Goal: Complete application form

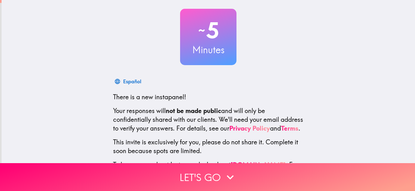
scroll to position [69, 0]
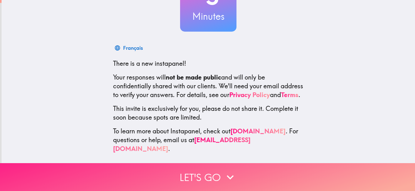
click at [217, 169] on button "Let's go" at bounding box center [207, 177] width 415 height 28
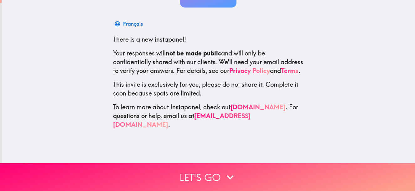
scroll to position [0, 0]
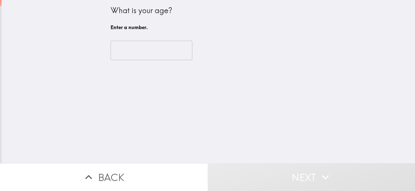
click at [126, 53] on input "number" at bounding box center [151, 50] width 82 height 19
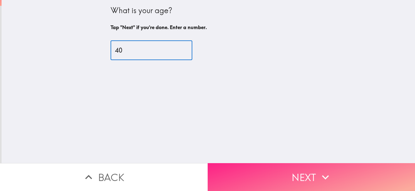
type input "40"
click at [282, 168] on button "Next" at bounding box center [310, 177] width 207 height 28
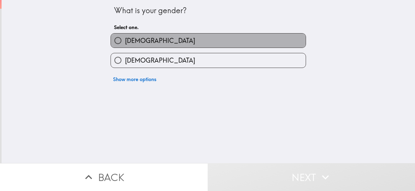
click at [135, 40] on span "[DEMOGRAPHIC_DATA]" at bounding box center [160, 40] width 70 height 9
click at [125, 40] on input "[DEMOGRAPHIC_DATA]" at bounding box center [118, 40] width 14 height 14
radio input "true"
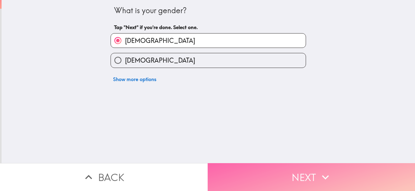
click at [294, 184] on button "Next" at bounding box center [310, 177] width 207 height 28
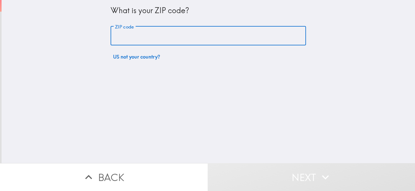
drag, startPoint x: 145, startPoint y: 34, endPoint x: 150, endPoint y: 36, distance: 5.6
click at [145, 33] on input "ZIP code" at bounding box center [207, 35] width 195 height 19
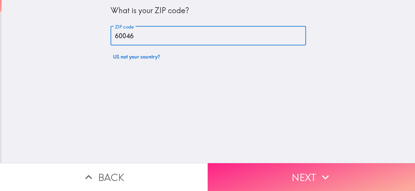
type input "60046"
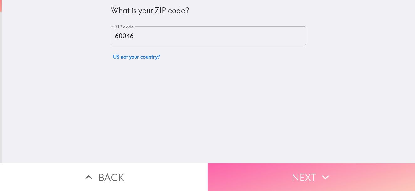
click at [320, 173] on icon "button" at bounding box center [325, 177] width 14 height 14
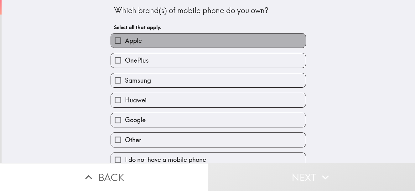
click at [185, 47] on label "Apple" at bounding box center [208, 40] width 195 height 14
click at [125, 47] on input "Apple" at bounding box center [118, 40] width 14 height 14
checkbox input "true"
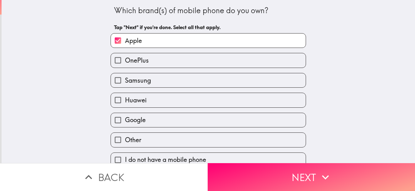
scroll to position [9, 0]
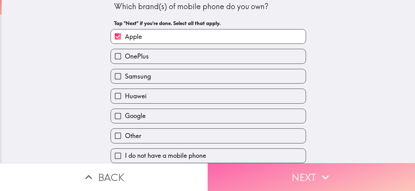
click at [302, 172] on button "Next" at bounding box center [310, 177] width 207 height 28
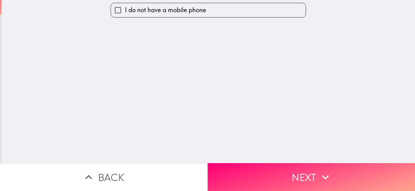
scroll to position [0, 0]
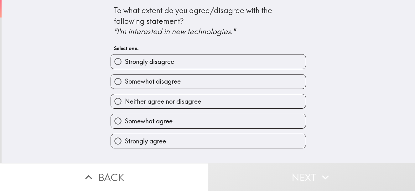
click at [190, 142] on label "Strongly agree" at bounding box center [208, 141] width 195 height 14
click at [125, 142] on input "Strongly agree" at bounding box center [118, 141] width 14 height 14
radio input "true"
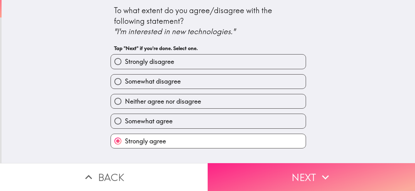
click at [285, 171] on button "Next" at bounding box center [310, 177] width 207 height 28
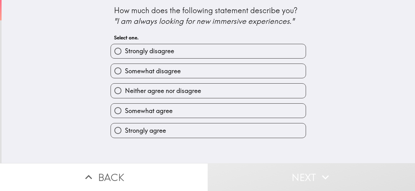
click at [217, 106] on label "Somewhat agree" at bounding box center [208, 111] width 195 height 14
click at [125, 106] on input "Somewhat agree" at bounding box center [118, 111] width 14 height 14
radio input "true"
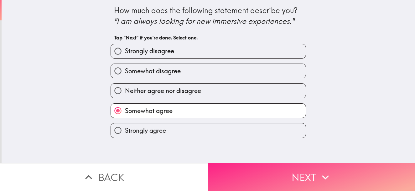
click at [319, 172] on icon "button" at bounding box center [325, 177] width 14 height 14
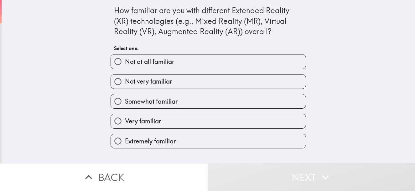
click at [196, 123] on label "Very familiar" at bounding box center [208, 121] width 195 height 14
click at [125, 123] on input "Very familiar" at bounding box center [118, 121] width 14 height 14
radio input "true"
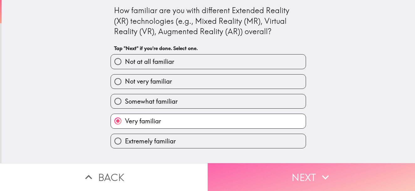
click at [295, 176] on button "Next" at bounding box center [310, 177] width 207 height 28
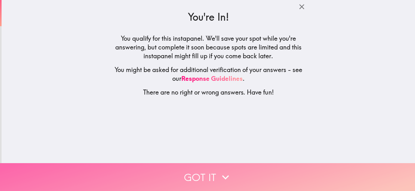
click at [228, 170] on icon "button" at bounding box center [225, 177] width 14 height 14
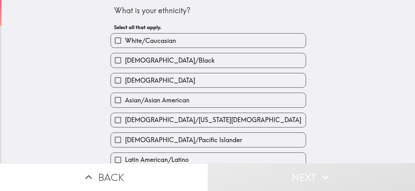
click at [163, 39] on span "White/Caucasian" at bounding box center [150, 40] width 51 height 9
click at [125, 39] on input "White/Caucasian" at bounding box center [118, 40] width 14 height 14
checkbox input "true"
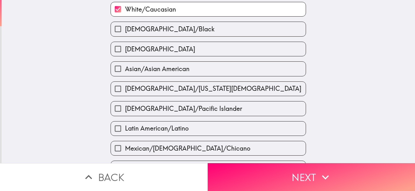
scroll to position [94, 0]
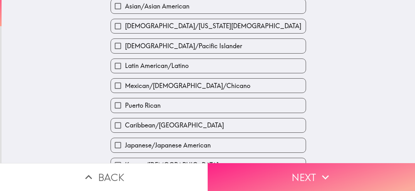
click at [287, 177] on button "Next" at bounding box center [310, 177] width 207 height 28
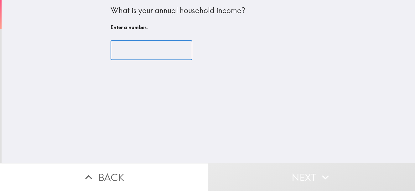
click at [144, 54] on input "number" at bounding box center [151, 50] width 82 height 19
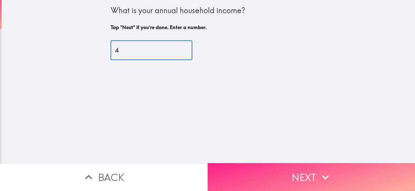
type input "4"
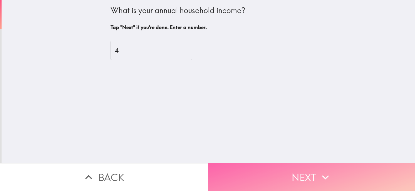
click at [287, 171] on button "Next" at bounding box center [310, 177] width 207 height 28
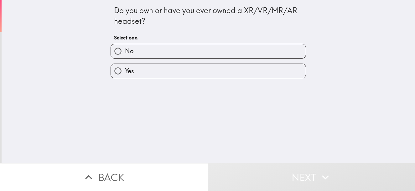
click at [192, 68] on label "Yes" at bounding box center [208, 71] width 195 height 14
click at [125, 68] on input "Yes" at bounding box center [118, 71] width 14 height 14
radio input "true"
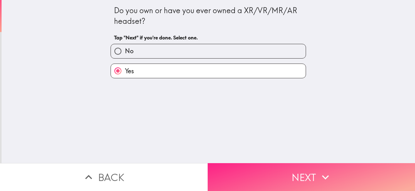
click at [262, 164] on button "Next" at bounding box center [310, 177] width 207 height 28
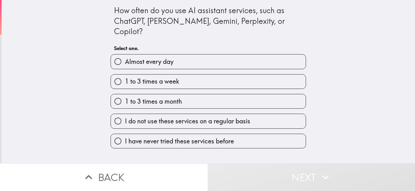
click at [186, 76] on label "1 to 3 times a week" at bounding box center [208, 81] width 195 height 14
click at [125, 76] on input "1 to 3 times a week" at bounding box center [118, 81] width 14 height 14
radio input "true"
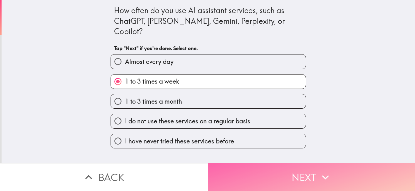
click at [296, 172] on button "Next" at bounding box center [310, 177] width 207 height 28
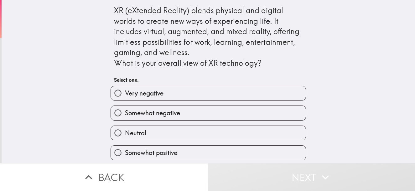
scroll to position [22, 0]
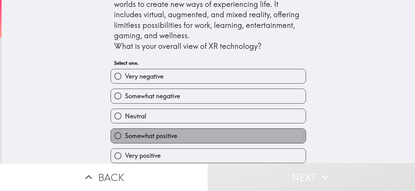
click at [199, 133] on label "Somewhat positive" at bounding box center [208, 136] width 195 height 14
click at [125, 133] on input "Somewhat positive" at bounding box center [118, 136] width 14 height 14
radio input "true"
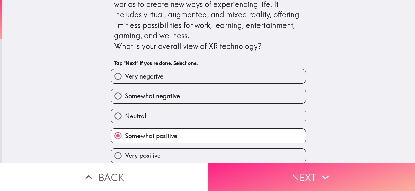
click at [290, 169] on button "Next" at bounding box center [310, 177] width 207 height 28
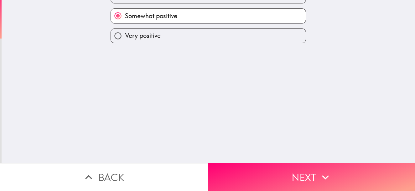
scroll to position [0, 0]
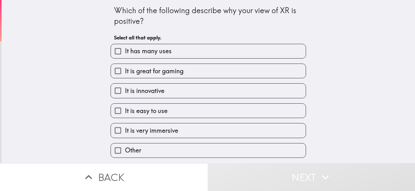
click at [168, 54] on label "It has many uses" at bounding box center [208, 51] width 195 height 14
click at [125, 54] on input "It has many uses" at bounding box center [118, 51] width 14 height 14
checkbox input "true"
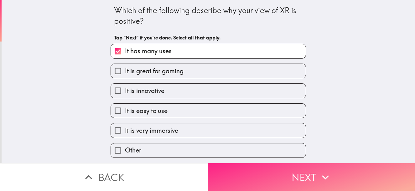
click at [284, 178] on button "Next" at bounding box center [310, 177] width 207 height 28
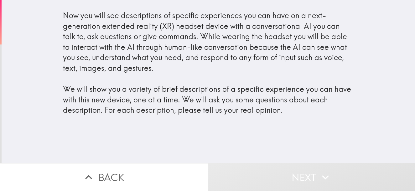
click at [204, 116] on div "Now you will see descriptions of specific experiences you can have on a next-ge…" at bounding box center [208, 65] width 300 height 121
click at [227, 108] on div "Now you will see descriptions of specific experiences you can have on a next-ge…" at bounding box center [208, 62] width 290 height 105
drag, startPoint x: 161, startPoint y: 131, endPoint x: 167, endPoint y: 134, distance: 6.6
click at [161, 131] on div "Now you will see descriptions of specific experiences you can have on a next-ge…" at bounding box center [208, 81] width 413 height 163
click at [194, 138] on div "Now you will see descriptions of specific experiences you can have on a next-ge…" at bounding box center [208, 81] width 413 height 163
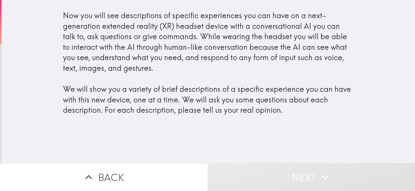
click at [166, 64] on div "Now you will see descriptions of specific experiences you can have on a next-ge…" at bounding box center [208, 62] width 290 height 105
click at [173, 33] on div "Now you will see descriptions of specific experiences you can have on a next-ge…" at bounding box center [208, 62] width 290 height 105
click at [128, 45] on div "Now you will see descriptions of specific experiences you can have on a next-ge…" at bounding box center [208, 62] width 290 height 105
click at [96, 31] on div "Now you will see descriptions of specific experiences you can have on a next-ge…" at bounding box center [208, 62] width 290 height 105
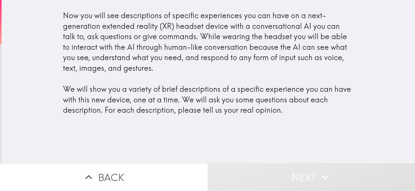
click at [77, 18] on div "Now you will see descriptions of specific experiences you can have on a next-ge…" at bounding box center [208, 62] width 290 height 105
drag, startPoint x: 75, startPoint y: 21, endPoint x: 254, endPoint y: 26, distance: 179.1
click at [215, 26] on div "Now you will see descriptions of specific experiences you can have on a next-ge…" at bounding box center [208, 62] width 290 height 105
drag, startPoint x: 160, startPoint y: 57, endPoint x: 136, endPoint y: 97, distance: 47.0
click at [160, 57] on div "Now you will see descriptions of specific experiences you can have on a next-ge…" at bounding box center [208, 62] width 290 height 105
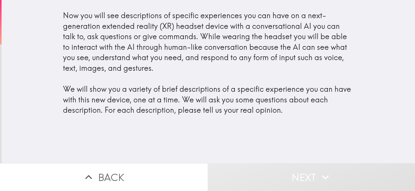
click at [135, 100] on div "Now you will see descriptions of specific experiences you can have on a next-ge…" at bounding box center [208, 62] width 290 height 105
drag, startPoint x: 132, startPoint y: 101, endPoint x: 167, endPoint y: 102, distance: 34.7
click at [164, 102] on div "Now you will see descriptions of specific experiences you can have on a next-ge…" at bounding box center [208, 62] width 290 height 105
click at [201, 102] on div "Now you will see descriptions of specific experiences you can have on a next-ge…" at bounding box center [208, 62] width 290 height 105
click at [235, 102] on div "Now you will see descriptions of specific experiences you can have on a next-ge…" at bounding box center [208, 62] width 290 height 105
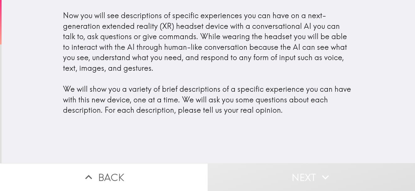
drag, startPoint x: 286, startPoint y: 103, endPoint x: 307, endPoint y: 103, distance: 21.0
click at [290, 103] on div "Now you will see descriptions of specific experiences you can have on a next-ge…" at bounding box center [208, 62] width 290 height 105
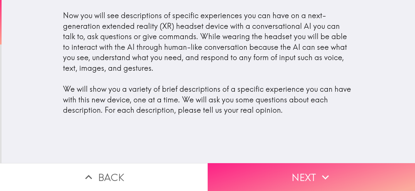
click at [287, 174] on button "Next" at bounding box center [310, 177] width 207 height 28
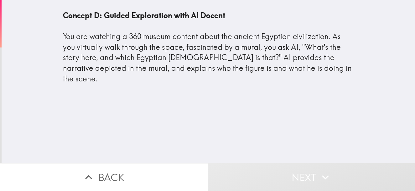
drag, startPoint x: 209, startPoint y: 68, endPoint x: 146, endPoint y: 66, distance: 62.6
click at [146, 66] on div "Concept D: Guided Exploration with AI Docent You are watching a 360 museum cont…" at bounding box center [208, 47] width 290 height 74
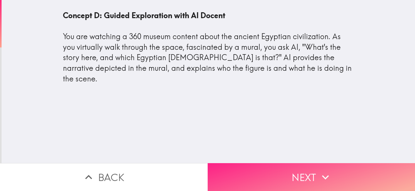
click at [274, 170] on button "Next" at bounding box center [310, 177] width 207 height 28
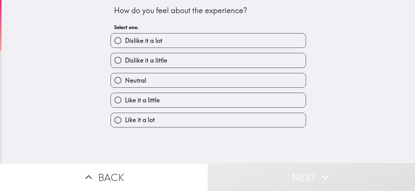
click at [162, 100] on label "Like it a little" at bounding box center [208, 100] width 195 height 14
click at [125, 100] on input "Like it a little" at bounding box center [118, 100] width 14 height 14
radio input "true"
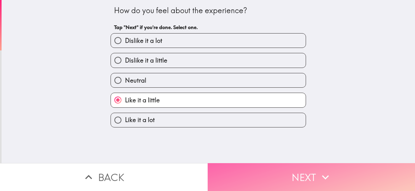
click at [257, 166] on button "Next" at bounding box center [310, 177] width 207 height 28
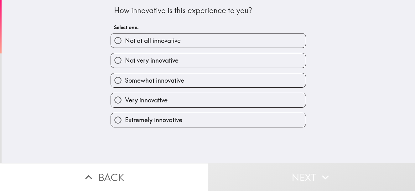
drag, startPoint x: 174, startPoint y: 119, endPoint x: 179, endPoint y: 120, distance: 5.5
click at [174, 120] on span "Extremely innovative" at bounding box center [153, 119] width 57 height 9
click at [125, 120] on input "Extremely innovative" at bounding box center [118, 120] width 14 height 14
radio input "true"
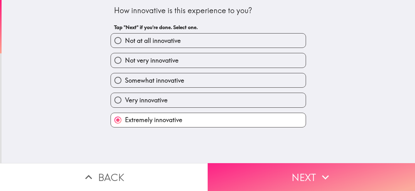
click at [276, 182] on button "Next" at bounding box center [310, 177] width 207 height 28
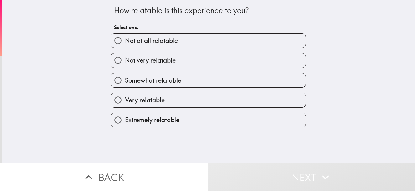
drag, startPoint x: 155, startPoint y: 105, endPoint x: 156, endPoint y: 110, distance: 5.8
click at [155, 106] on label "Very relatable" at bounding box center [208, 100] width 195 height 14
click at [125, 106] on input "Very relatable" at bounding box center [118, 100] width 14 height 14
radio input "true"
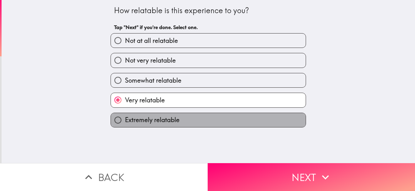
click at [158, 115] on label "Extremely relatable" at bounding box center [208, 120] width 195 height 14
click at [125, 115] on input "Extremely relatable" at bounding box center [118, 120] width 14 height 14
radio input "true"
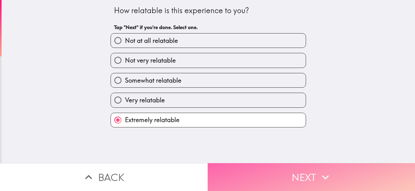
click at [282, 177] on button "Next" at bounding box center [310, 177] width 207 height 28
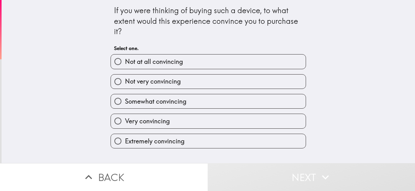
click at [208, 140] on label "Extremely convincing" at bounding box center [208, 141] width 195 height 14
click at [125, 140] on input "Extremely convincing" at bounding box center [118, 141] width 14 height 14
radio input "true"
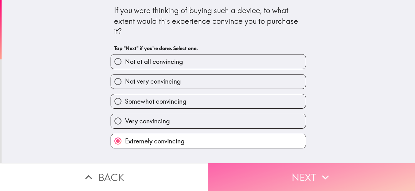
click at [301, 174] on button "Next" at bounding box center [310, 177] width 207 height 28
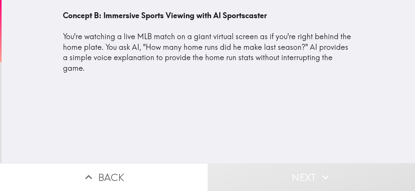
drag, startPoint x: 201, startPoint y: 55, endPoint x: 170, endPoint y: 53, distance: 31.4
click at [170, 53] on div "Concept B: Immersive Sports Viewing with AI Sportscaster You're watching a live…" at bounding box center [208, 41] width 290 height 63
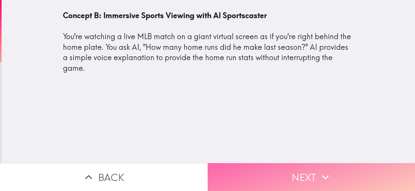
click at [299, 170] on button "Next" at bounding box center [310, 177] width 207 height 28
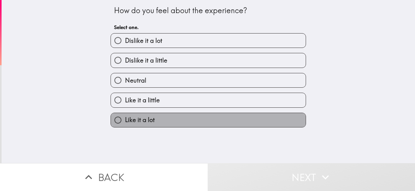
click at [175, 121] on label "Like it a lot" at bounding box center [208, 120] width 195 height 14
click at [125, 121] on input "Like it a lot" at bounding box center [118, 120] width 14 height 14
radio input "true"
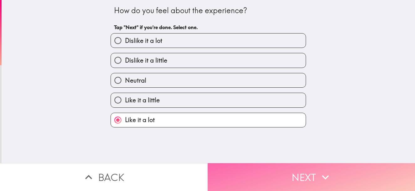
click at [280, 169] on button "Next" at bounding box center [310, 177] width 207 height 28
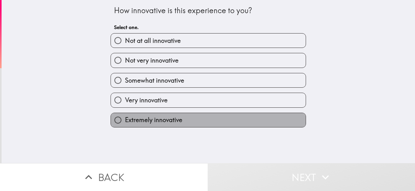
click at [218, 122] on label "Extremely innovative" at bounding box center [208, 120] width 195 height 14
click at [125, 122] on input "Extremely innovative" at bounding box center [118, 120] width 14 height 14
radio input "true"
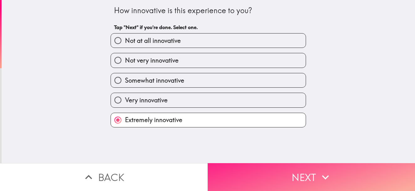
click at [280, 179] on button "Next" at bounding box center [310, 177] width 207 height 28
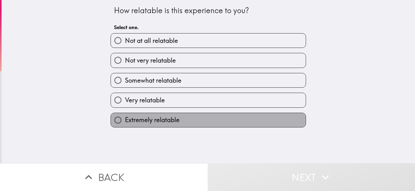
click at [187, 118] on label "Extremely relatable" at bounding box center [208, 120] width 195 height 14
click at [125, 118] on input "Extremely relatable" at bounding box center [118, 120] width 14 height 14
radio input "true"
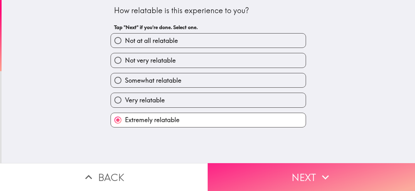
click at [253, 172] on button "Next" at bounding box center [310, 177] width 207 height 28
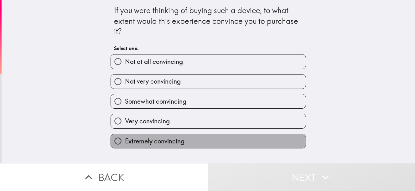
click at [216, 137] on label "Extremely convincing" at bounding box center [208, 141] width 195 height 14
click at [125, 137] on input "Extremely convincing" at bounding box center [118, 141] width 14 height 14
radio input "true"
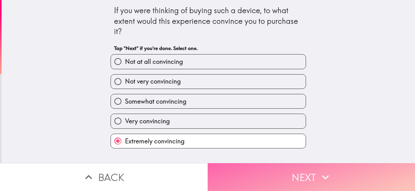
click at [285, 177] on button "Next" at bounding box center [310, 177] width 207 height 28
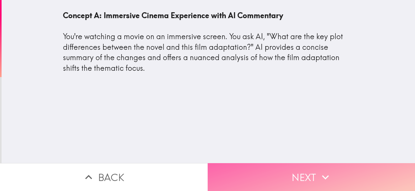
click at [265, 176] on button "Next" at bounding box center [310, 177] width 207 height 28
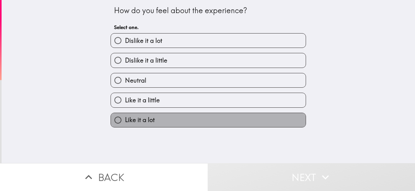
click at [226, 115] on label "Like it a lot" at bounding box center [208, 120] width 195 height 14
click at [125, 115] on input "Like it a lot" at bounding box center [118, 120] width 14 height 14
radio input "true"
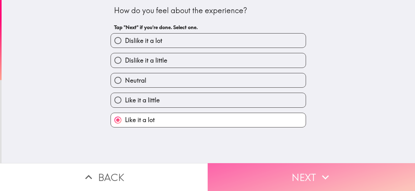
click at [298, 177] on button "Next" at bounding box center [310, 177] width 207 height 28
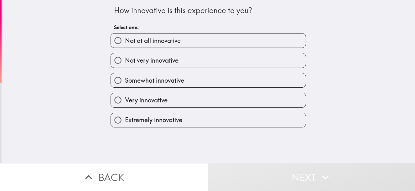
click at [156, 116] on span "Extremely innovative" at bounding box center [153, 119] width 57 height 9
click at [125, 116] on input "Extremely innovative" at bounding box center [118, 120] width 14 height 14
radio input "true"
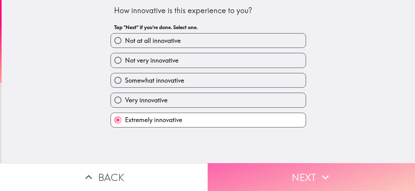
click at [260, 169] on button "Next" at bounding box center [310, 177] width 207 height 28
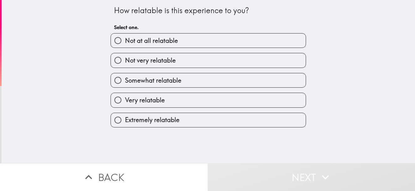
click at [183, 99] on label "Very relatable" at bounding box center [208, 100] width 195 height 14
click at [125, 99] on input "Very relatable" at bounding box center [118, 100] width 14 height 14
radio input "true"
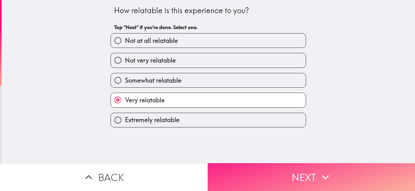
click at [299, 168] on button "Next" at bounding box center [310, 177] width 207 height 28
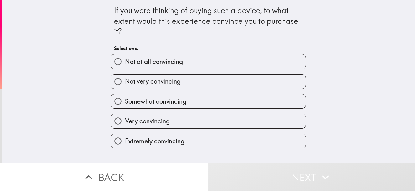
drag, startPoint x: 203, startPoint y: 137, endPoint x: 226, endPoint y: 117, distance: 30.8
click at [202, 137] on label "Extremely convincing" at bounding box center [208, 141] width 195 height 14
click at [125, 137] on input "Extremely convincing" at bounding box center [118, 141] width 14 height 14
radio input "true"
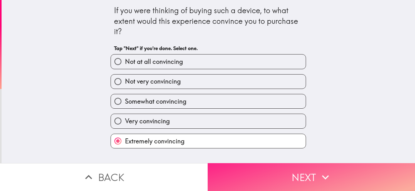
click at [274, 177] on button "Next" at bounding box center [310, 177] width 207 height 28
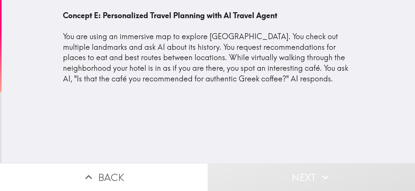
drag, startPoint x: 238, startPoint y: 77, endPoint x: 203, endPoint y: 73, distance: 35.9
click at [204, 73] on div "Concept E: Personalized Travel Planning with AI Travel Agent You are using an i…" at bounding box center [208, 47] width 290 height 74
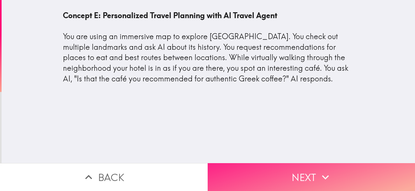
click at [253, 177] on button "Next" at bounding box center [310, 177] width 207 height 28
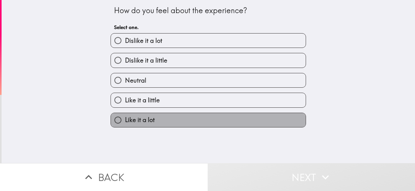
click at [195, 115] on label "Like it a lot" at bounding box center [208, 120] width 195 height 14
click at [125, 115] on input "Like it a lot" at bounding box center [118, 120] width 14 height 14
radio input "true"
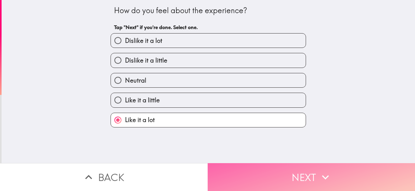
click at [325, 176] on icon "button" at bounding box center [325, 177] width 14 height 14
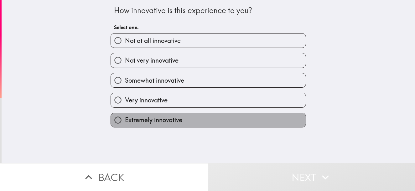
click at [167, 115] on label "Extremely innovative" at bounding box center [208, 120] width 195 height 14
click at [125, 115] on input "Extremely innovative" at bounding box center [118, 120] width 14 height 14
radio input "true"
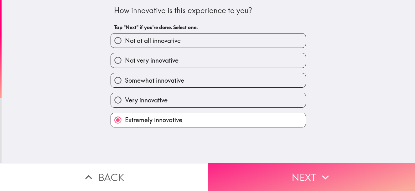
click at [296, 169] on button "Next" at bounding box center [310, 177] width 207 height 28
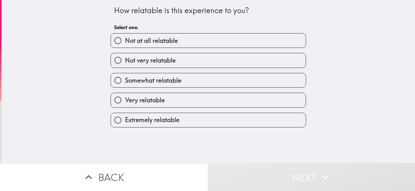
drag, startPoint x: 195, startPoint y: 92, endPoint x: 195, endPoint y: 98, distance: 6.3
click at [195, 97] on div "Very relatable" at bounding box center [205, 98] width 200 height 20
click at [195, 100] on label "Very relatable" at bounding box center [208, 100] width 195 height 14
click at [125, 100] on input "Very relatable" at bounding box center [118, 100] width 14 height 14
radio input "true"
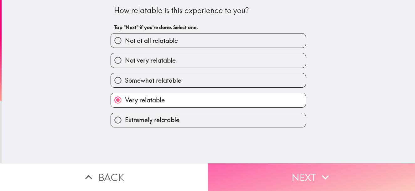
click at [313, 174] on button "Next" at bounding box center [310, 177] width 207 height 28
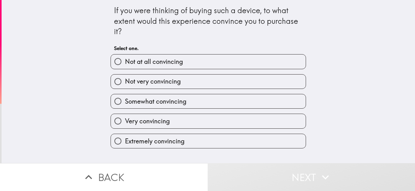
click at [163, 146] on label "Extremely convincing" at bounding box center [208, 141] width 195 height 14
click at [125, 146] on input "Extremely convincing" at bounding box center [118, 141] width 14 height 14
radio input "true"
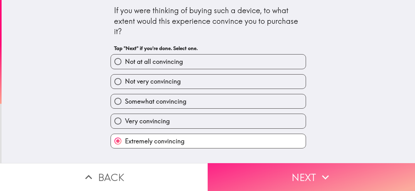
click at [274, 166] on button "Next" at bounding box center [310, 177] width 207 height 28
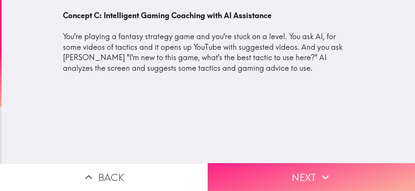
click at [273, 174] on button "Next" at bounding box center [310, 177] width 207 height 28
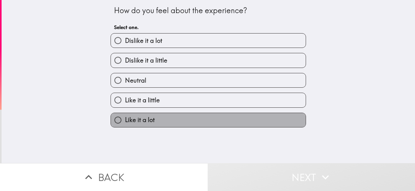
click at [167, 116] on label "Like it a lot" at bounding box center [208, 120] width 195 height 14
click at [125, 116] on input "Like it a lot" at bounding box center [118, 120] width 14 height 14
radio input "true"
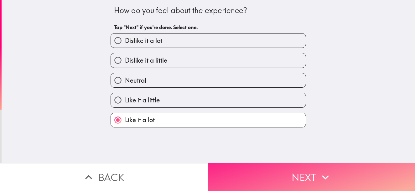
click at [302, 169] on button "Next" at bounding box center [310, 177] width 207 height 28
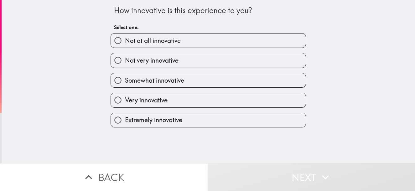
click at [178, 123] on span "Extremely innovative" at bounding box center [153, 119] width 57 height 9
click at [125, 123] on input "Extremely innovative" at bounding box center [118, 120] width 14 height 14
radio input "true"
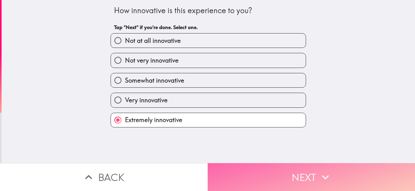
click at [268, 164] on button "Next" at bounding box center [310, 177] width 207 height 28
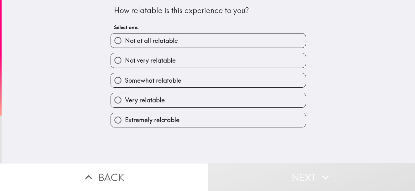
click at [176, 115] on label "Extremely relatable" at bounding box center [208, 120] width 195 height 14
click at [125, 115] on input "Extremely relatable" at bounding box center [118, 120] width 14 height 14
radio input "true"
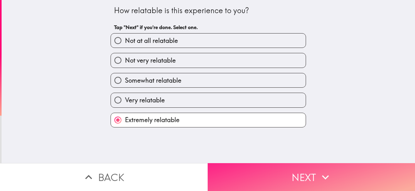
click at [282, 168] on button "Next" at bounding box center [310, 177] width 207 height 28
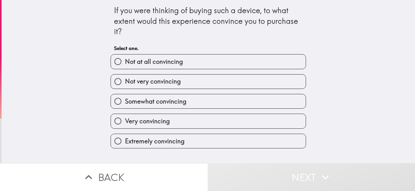
click at [177, 123] on label "Very convincing" at bounding box center [208, 121] width 195 height 14
click at [125, 123] on input "Very convincing" at bounding box center [118, 121] width 14 height 14
radio input "true"
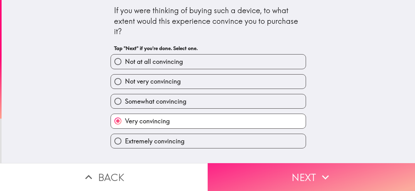
click at [253, 183] on button "Next" at bounding box center [310, 177] width 207 height 28
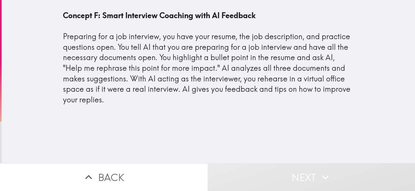
drag, startPoint x: 96, startPoint y: 103, endPoint x: 61, endPoint y: 40, distance: 72.2
click at [63, 40] on div "Concept F: Smart Interview Coaching with AI Feedback Preparing for a job interv…" at bounding box center [208, 57] width 290 height 95
drag, startPoint x: 176, startPoint y: 89, endPoint x: 184, endPoint y: 89, distance: 8.1
click at [184, 89] on div "Concept F: Smart Interview Coaching with AI Feedback Preparing for a job interv…" at bounding box center [208, 57] width 290 height 95
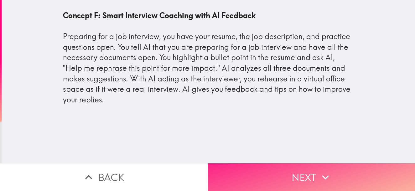
drag, startPoint x: 262, startPoint y: 165, endPoint x: 251, endPoint y: 130, distance: 35.8
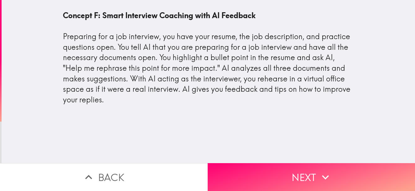
click at [262, 165] on button "Next" at bounding box center [310, 177] width 207 height 28
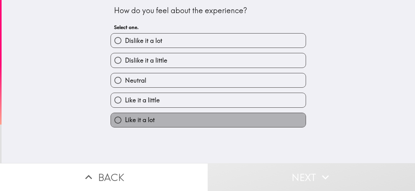
click at [162, 118] on label "Like it a lot" at bounding box center [208, 120] width 195 height 14
click at [125, 118] on input "Like it a lot" at bounding box center [118, 120] width 14 height 14
radio input "true"
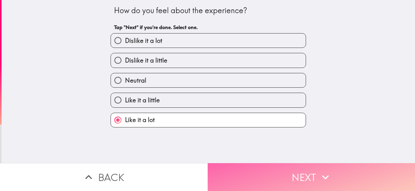
click at [287, 173] on button "Next" at bounding box center [310, 177] width 207 height 28
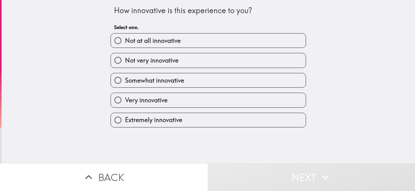
click at [195, 110] on div "Extremely innovative" at bounding box center [205, 118] width 200 height 20
click at [229, 101] on label "Very innovative" at bounding box center [208, 100] width 195 height 14
click at [125, 101] on input "Very innovative" at bounding box center [118, 100] width 14 height 14
radio input "true"
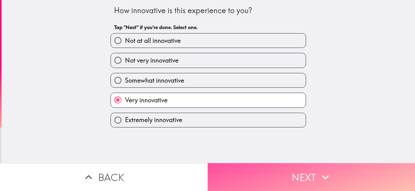
drag, startPoint x: 289, startPoint y: 170, endPoint x: 270, endPoint y: 136, distance: 39.0
click at [289, 171] on button "Next" at bounding box center [310, 177] width 207 height 28
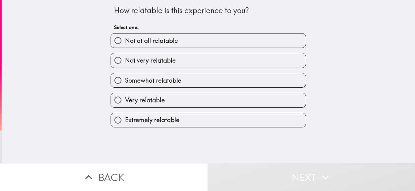
click at [197, 126] on label "Extremely relatable" at bounding box center [208, 120] width 195 height 14
click at [125, 126] on input "Extremely relatable" at bounding box center [118, 120] width 14 height 14
radio input "true"
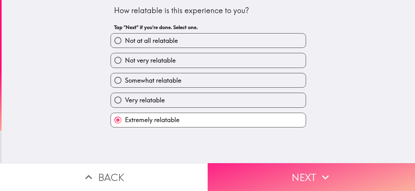
drag, startPoint x: 276, startPoint y: 168, endPoint x: 251, endPoint y: 113, distance: 60.2
click at [276, 168] on button "Next" at bounding box center [310, 177] width 207 height 28
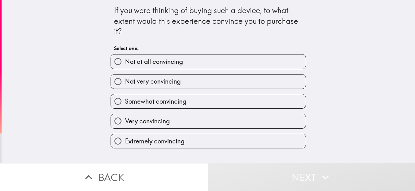
drag, startPoint x: 204, startPoint y: 116, endPoint x: 202, endPoint y: 119, distance: 3.6
click at [202, 117] on label "Very convincing" at bounding box center [208, 121] width 195 height 14
click at [125, 117] on input "Very convincing" at bounding box center [118, 121] width 14 height 14
radio input "true"
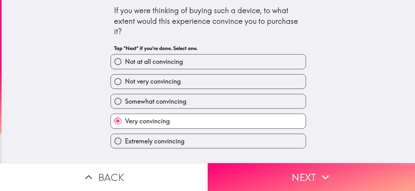
click at [201, 125] on label "Very convincing" at bounding box center [208, 121] width 195 height 14
click at [125, 125] on input "Very convincing" at bounding box center [118, 121] width 14 height 14
click at [281, 165] on button "Next" at bounding box center [310, 177] width 207 height 28
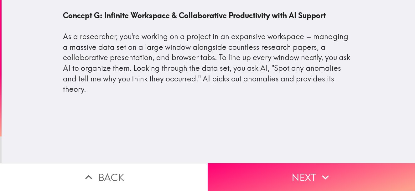
click at [124, 79] on div "Concept G: Infinite Workspace & Collaborative Productivity with AI Support As a…" at bounding box center [208, 52] width 290 height 84
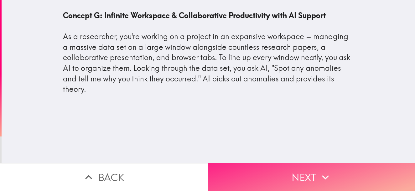
click at [284, 169] on button "Next" at bounding box center [310, 177] width 207 height 28
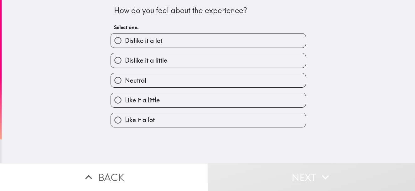
click at [155, 115] on label "Like it a lot" at bounding box center [208, 120] width 195 height 14
click at [125, 115] on input "Like it a lot" at bounding box center [118, 120] width 14 height 14
radio input "true"
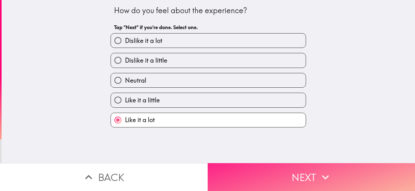
click at [269, 176] on button "Next" at bounding box center [310, 177] width 207 height 28
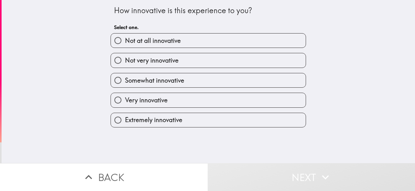
click at [173, 97] on label "Very innovative" at bounding box center [208, 100] width 195 height 14
click at [125, 97] on input "Very innovative" at bounding box center [118, 100] width 14 height 14
radio input "true"
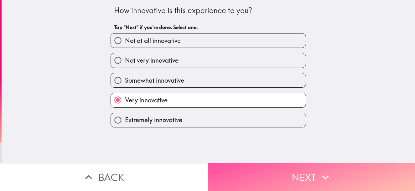
drag, startPoint x: 293, startPoint y: 167, endPoint x: 207, endPoint y: 95, distance: 112.1
click at [292, 166] on button "Next" at bounding box center [310, 177] width 207 height 28
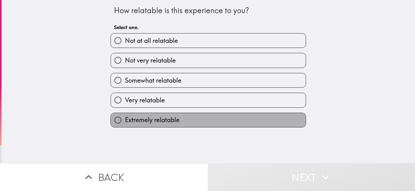
click at [175, 115] on label "Extremely relatable" at bounding box center [208, 120] width 195 height 14
click at [125, 115] on input "Extremely relatable" at bounding box center [118, 120] width 14 height 14
radio input "true"
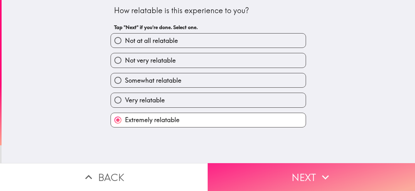
click at [280, 170] on button "Next" at bounding box center [310, 177] width 207 height 28
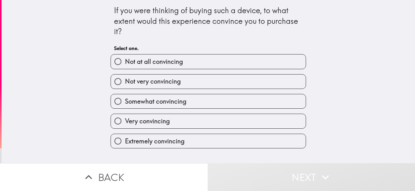
click at [213, 130] on div "Extremely convincing" at bounding box center [205, 139] width 200 height 20
click at [232, 119] on label "Very convincing" at bounding box center [208, 121] width 195 height 14
click at [125, 119] on input "Very convincing" at bounding box center [118, 121] width 14 height 14
radio input "true"
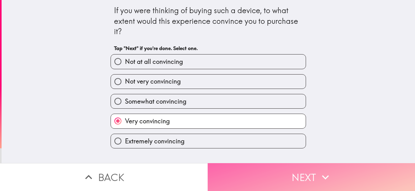
click at [270, 164] on button "Next" at bounding box center [310, 177] width 207 height 28
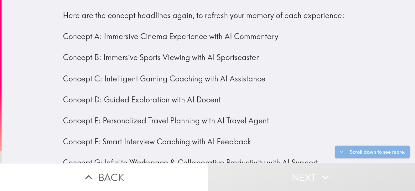
click at [131, 62] on div "Here are the concept headlines again, to refresh your memory of each experience…" at bounding box center [208, 89] width 290 height 158
click at [184, 64] on div "Here are the concept headlines again, to refresh your memory of each experience…" at bounding box center [208, 89] width 290 height 158
click at [171, 113] on div "Here are the concept headlines again, to refresh your memory of each experience…" at bounding box center [208, 89] width 290 height 158
click at [172, 125] on div "Here are the concept headlines again, to refresh your memory of each experience…" at bounding box center [208, 89] width 290 height 158
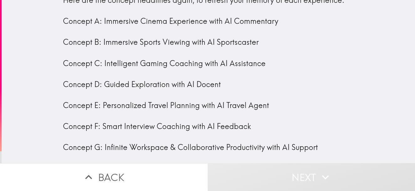
click at [159, 144] on div "Here are the concept headlines again, to refresh your memory of each experience…" at bounding box center [208, 74] width 290 height 158
click at [166, 143] on div "Here are the concept headlines again, to refresh your memory of each experience…" at bounding box center [208, 74] width 290 height 158
click at [180, 143] on div "Here are the concept headlines again, to refresh your memory of each experience…" at bounding box center [208, 74] width 290 height 158
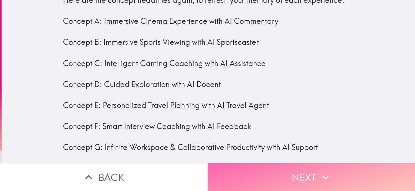
click at [293, 165] on button "Next" at bounding box center [310, 177] width 207 height 28
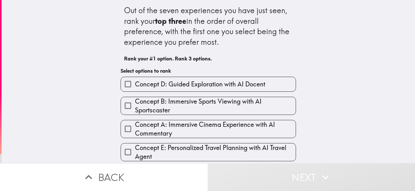
scroll to position [31, 0]
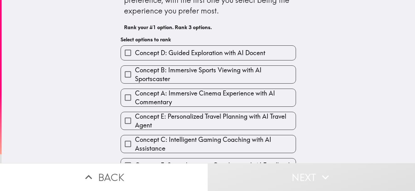
drag, startPoint x: 197, startPoint y: 70, endPoint x: 193, endPoint y: 106, distance: 35.6
click at [197, 72] on span "Concept B: Immersive Sports Viewing with AI Sportscaster" at bounding box center [215, 75] width 161 height 18
click at [135, 72] on input "Concept B: Immersive Sports Viewing with AI Sportscaster" at bounding box center [128, 74] width 14 height 14
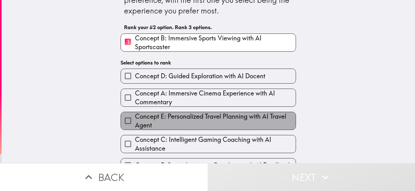
click at [187, 120] on span "Concept E: Personalized Travel Planning with AI Travel Agent" at bounding box center [215, 121] width 161 height 18
click at [135, 120] on input "Concept E: Personalized Travel Planning with AI Travel Agent" at bounding box center [128, 121] width 14 height 14
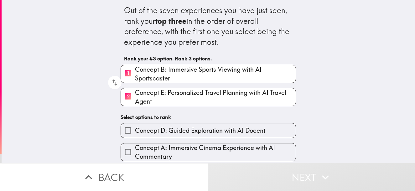
scroll to position [69, 0]
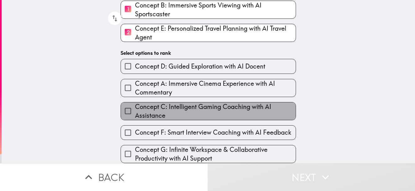
click at [207, 102] on span "Concept C: Intelligent Gaming Coaching with AI Assistance" at bounding box center [215, 111] width 161 height 18
click at [135, 104] on input "Concept C: Intelligent Gaming Coaching with AI Assistance" at bounding box center [128, 111] width 14 height 14
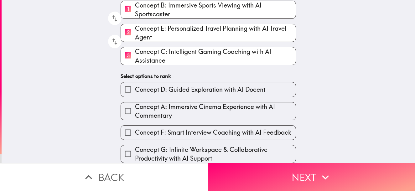
click at [199, 104] on span "Concept A: Immersive Cinema Experience with AI Commentary" at bounding box center [215, 111] width 161 height 18
click at [135, 104] on input "Concept A: Immersive Cinema Experience with AI Commentary" at bounding box center [128, 111] width 14 height 14
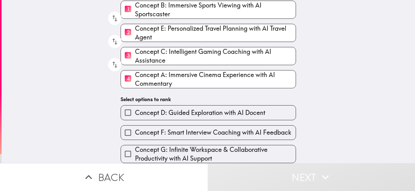
click at [210, 108] on span "Concept D: Guided Exploration with AI Docent" at bounding box center [200, 112] width 130 height 9
click at [135, 108] on input "Concept D: Guided Exploration with AI Docent" at bounding box center [128, 112] width 14 height 14
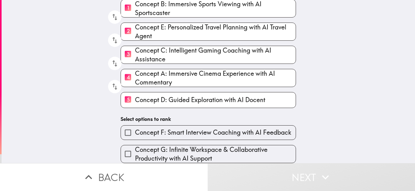
click at [209, 128] on span "Concept F: Smart Interview Coaching with AI Feedback" at bounding box center [213, 132] width 156 height 9
click at [135, 126] on input "Concept F: Smart Interview Coaching with AI Feedback" at bounding box center [128, 132] width 14 height 14
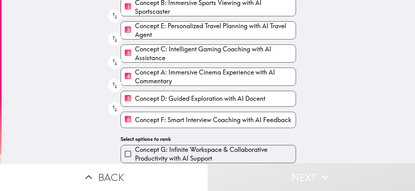
click at [191, 140] on div "Concept G: Infinite Workspace & Collaborative Productivity with AI Support" at bounding box center [205, 151] width 180 height 23
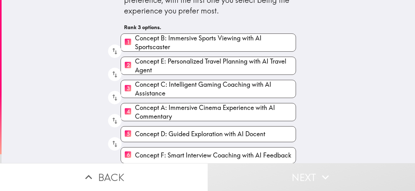
scroll to position [63, 0]
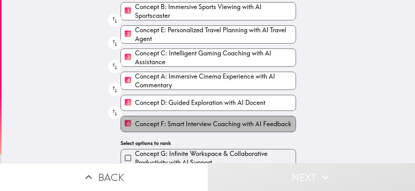
click at [181, 122] on span "Concept F: Smart Interview Coaching with AI Feedback" at bounding box center [213, 124] width 156 height 9
click at [135, 122] on input "6 Concept F: Smart Interview Coaching with AI Feedback" at bounding box center [128, 123] width 14 height 15
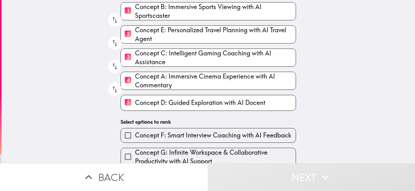
click at [177, 106] on span "Concept D: Guided Exploration with AI Docent" at bounding box center [200, 102] width 130 height 9
click at [135, 106] on input "5 Concept D: Guided Exploration with AI Docent" at bounding box center [128, 102] width 14 height 15
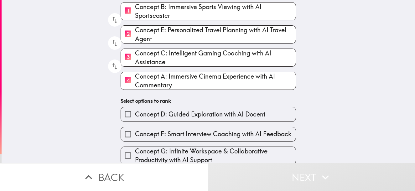
click at [174, 82] on span "Concept A: Immersive Cinema Experience with AI Commentary" at bounding box center [215, 81] width 161 height 18
click at [135, 82] on input "4 Concept A: Immersive Cinema Experience with AI Commentary" at bounding box center [128, 80] width 14 height 15
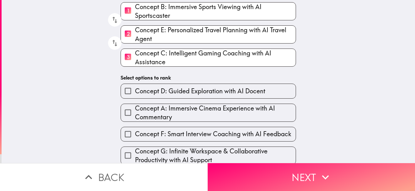
scroll to position [69, 0]
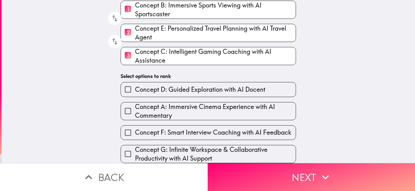
click at [274, 166] on button "Next" at bounding box center [310, 177] width 207 height 28
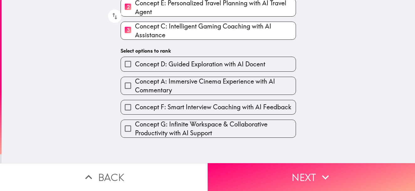
scroll to position [0, 0]
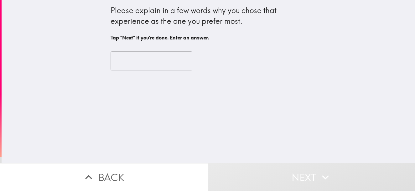
click at [145, 60] on input "text" at bounding box center [151, 60] width 82 height 19
drag, startPoint x: 103, startPoint y: 9, endPoint x: 245, endPoint y: 23, distance: 142.5
click at [245, 23] on div "Please explain in a few words why you chose that experience as the one you pref…" at bounding box center [208, 81] width 413 height 163
click at [141, 62] on input "text" at bounding box center [151, 60] width 82 height 19
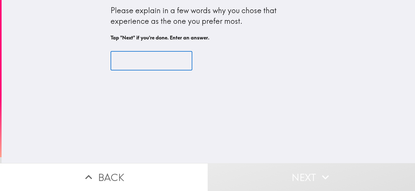
click at [137, 62] on input "text" at bounding box center [151, 60] width 82 height 19
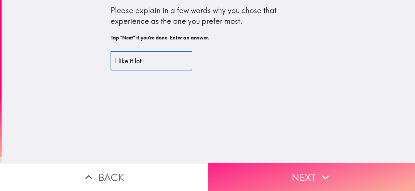
type input "I like it lot"
click at [312, 172] on button "Next" at bounding box center [310, 177] width 207 height 28
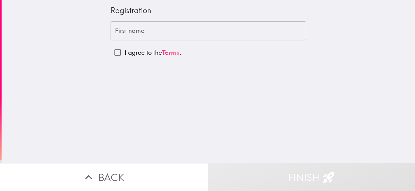
click at [145, 31] on input "First name" at bounding box center [207, 30] width 195 height 19
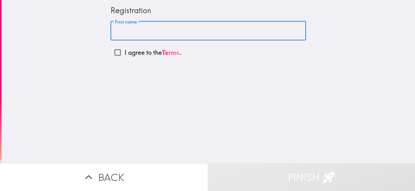
paste input "[PERSON_NAME]"
drag, startPoint x: 156, startPoint y: 31, endPoint x: 141, endPoint y: 33, distance: 14.8
click at [134, 31] on input "[PERSON_NAME]" at bounding box center [207, 30] width 195 height 19
type input "[PERSON_NAME]"
click at [114, 53] on input "I agree to the Terms ." at bounding box center [117, 52] width 14 height 14
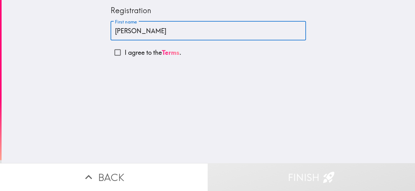
checkbox input "true"
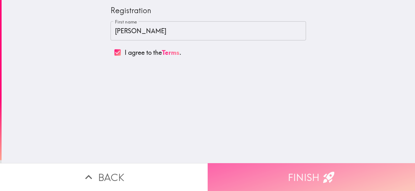
click at [297, 175] on button "Finish" at bounding box center [310, 177] width 207 height 28
